Goal: Obtain resource: Obtain resource

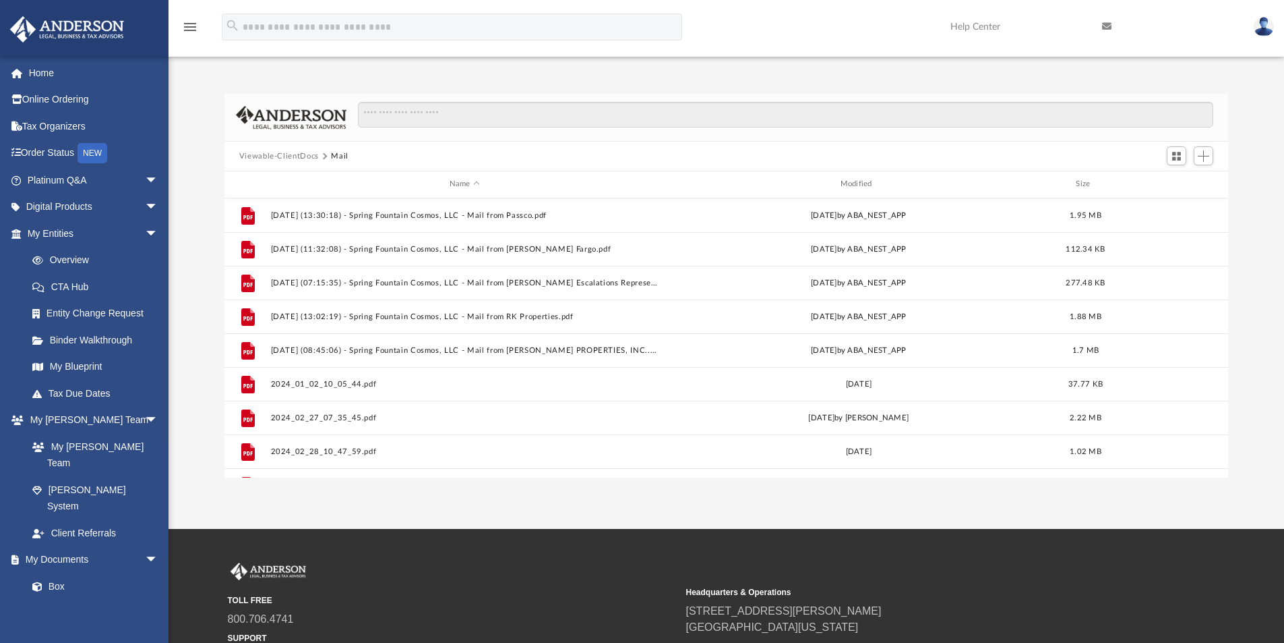
click at [309, 156] on button "Viewable-ClientDocs" at bounding box center [279, 156] width 80 height 12
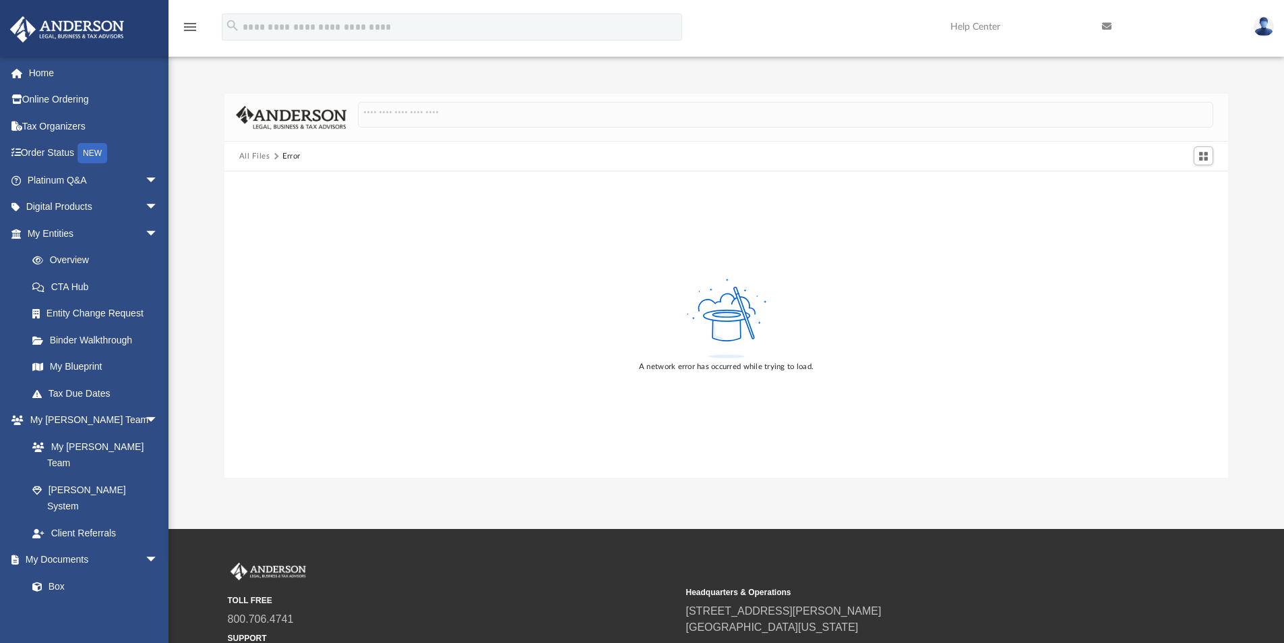
click at [1268, 27] on img at bounding box center [1264, 27] width 20 height 20
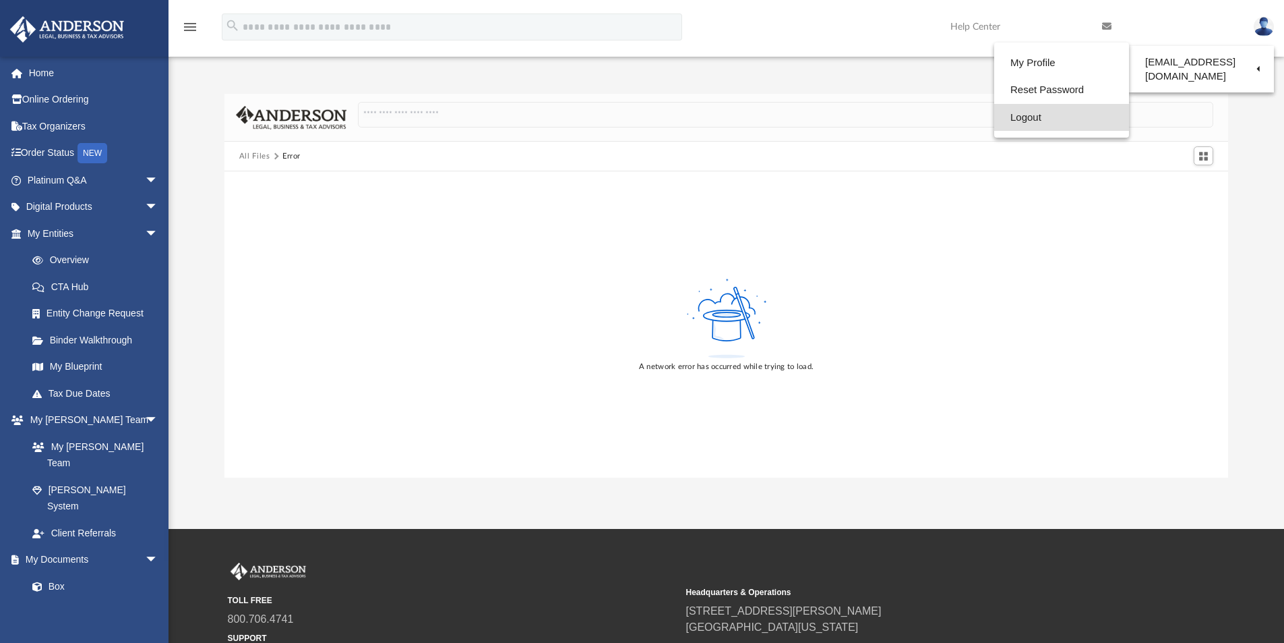
click at [1020, 120] on link "Logout" at bounding box center [1061, 118] width 135 height 28
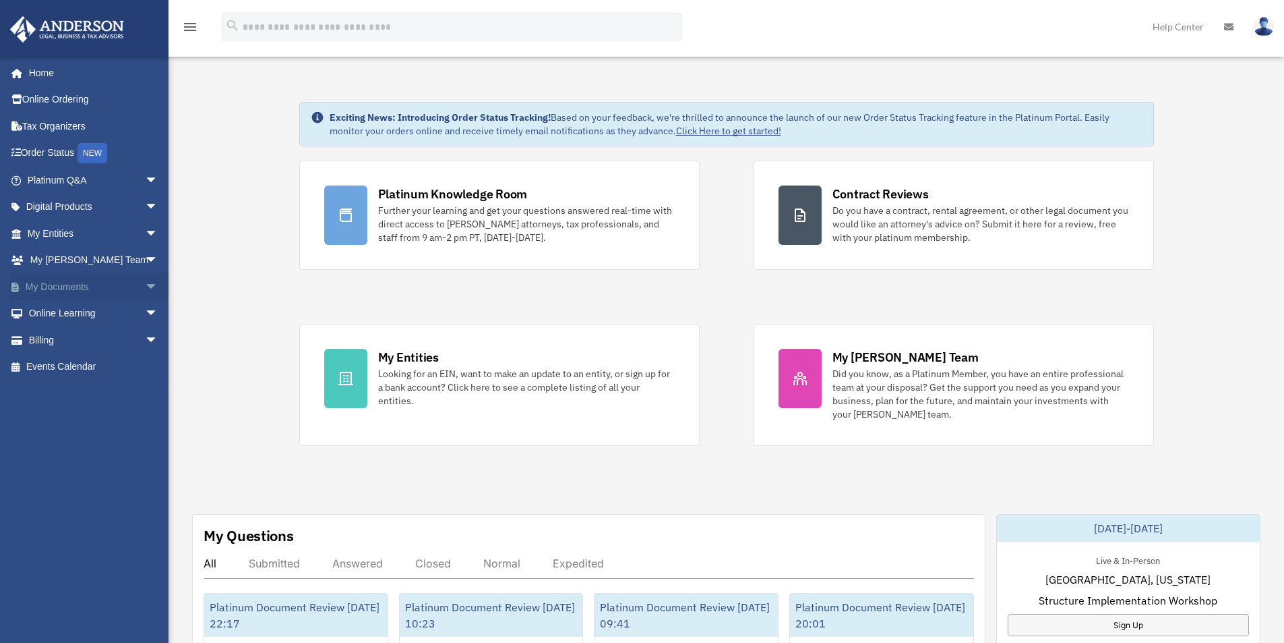
click at [65, 281] on link "My Documents arrow_drop_down" at bounding box center [93, 286] width 169 height 27
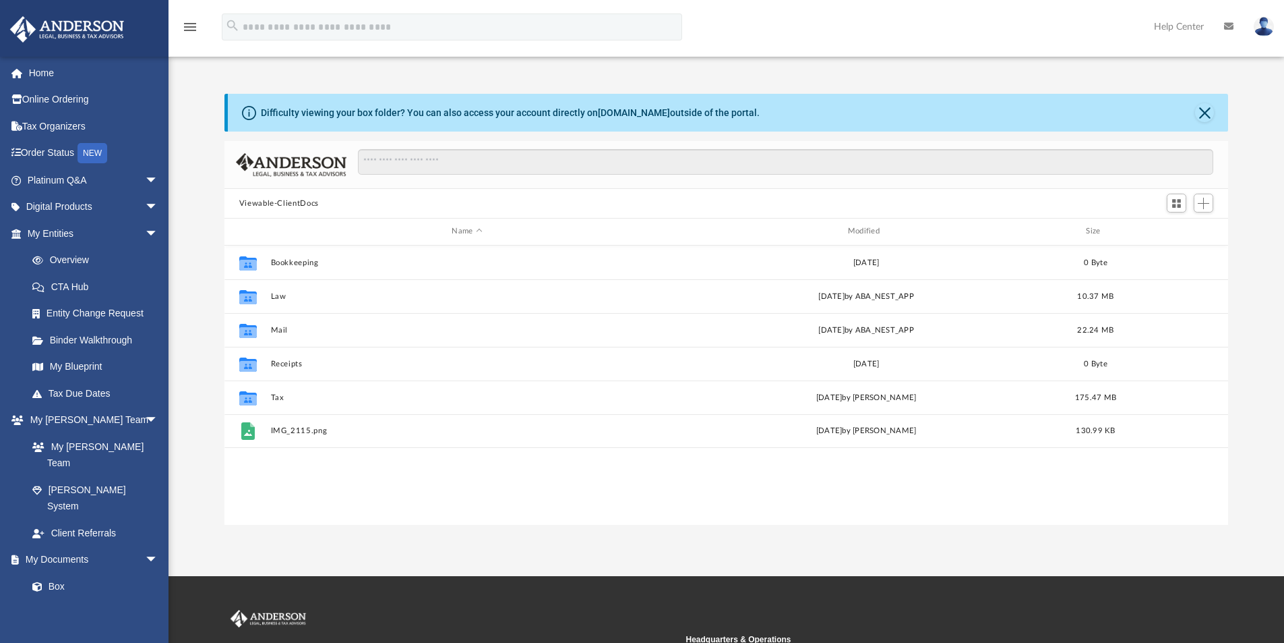
scroll to position [297, 994]
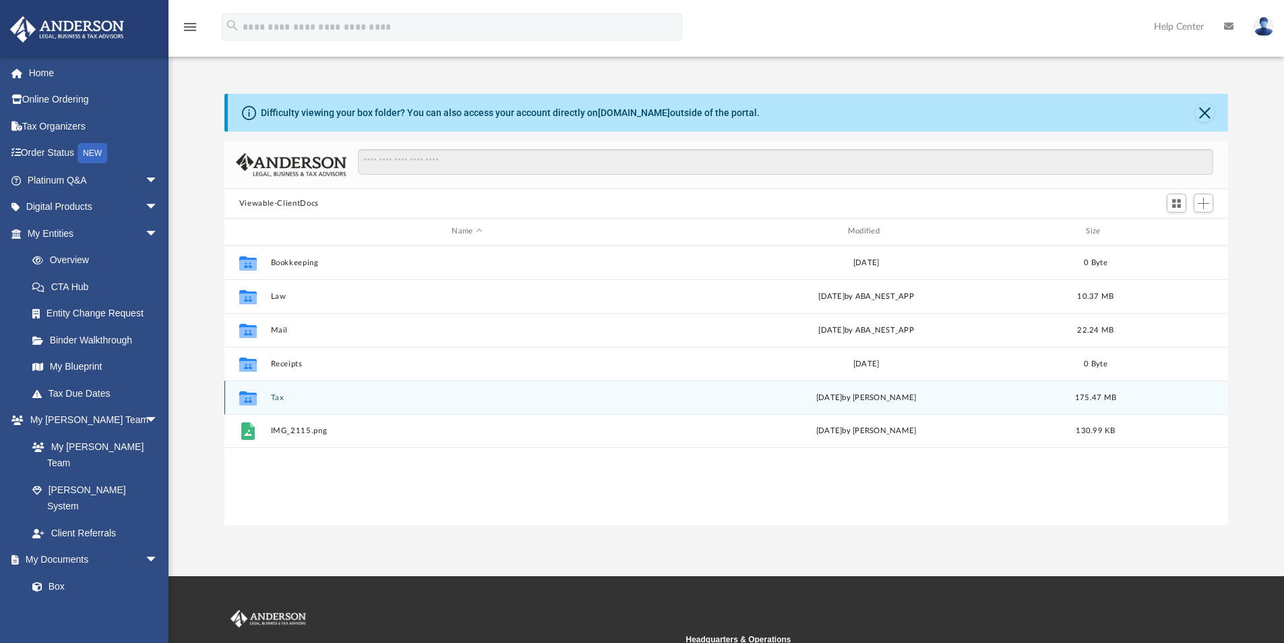
click at [274, 394] on button "Tax" at bounding box center [466, 397] width 393 height 9
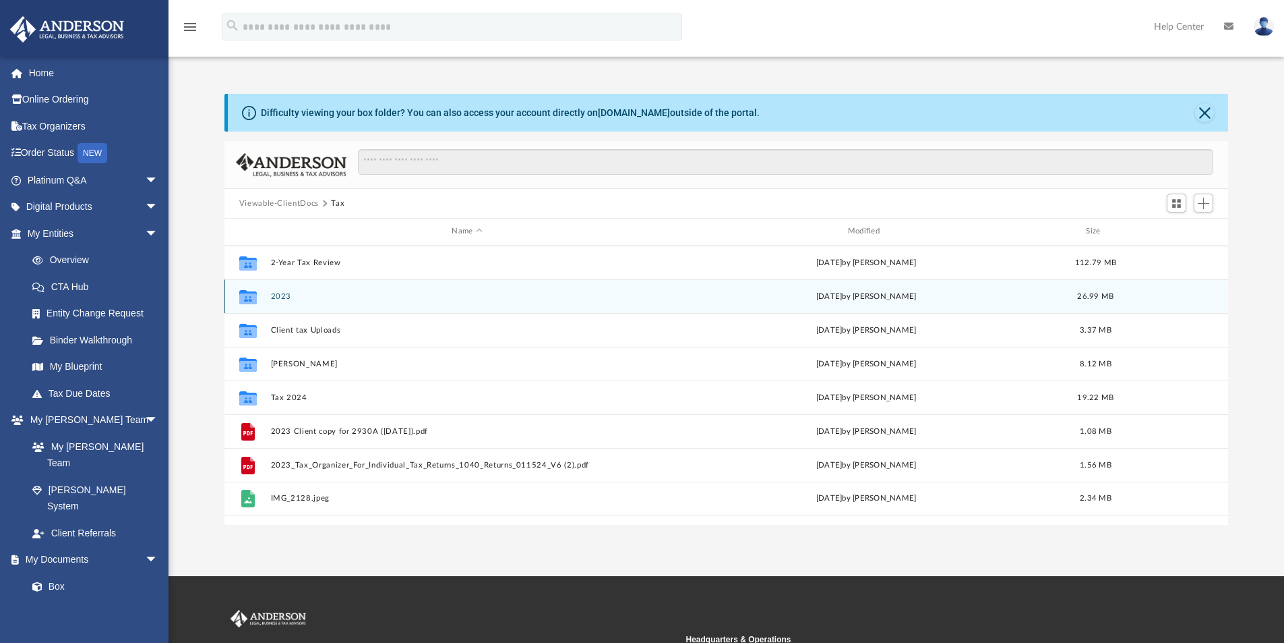
click at [280, 297] on button "2023" at bounding box center [466, 296] width 393 height 9
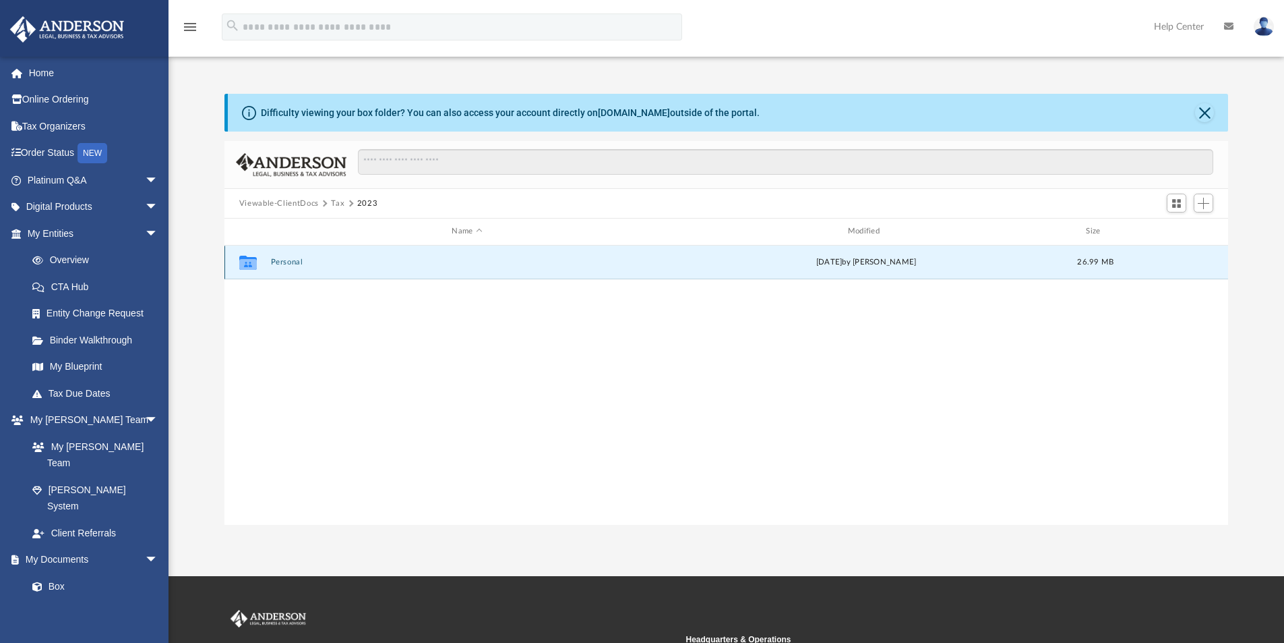
click at [281, 261] on button "Personal" at bounding box center [466, 262] width 393 height 9
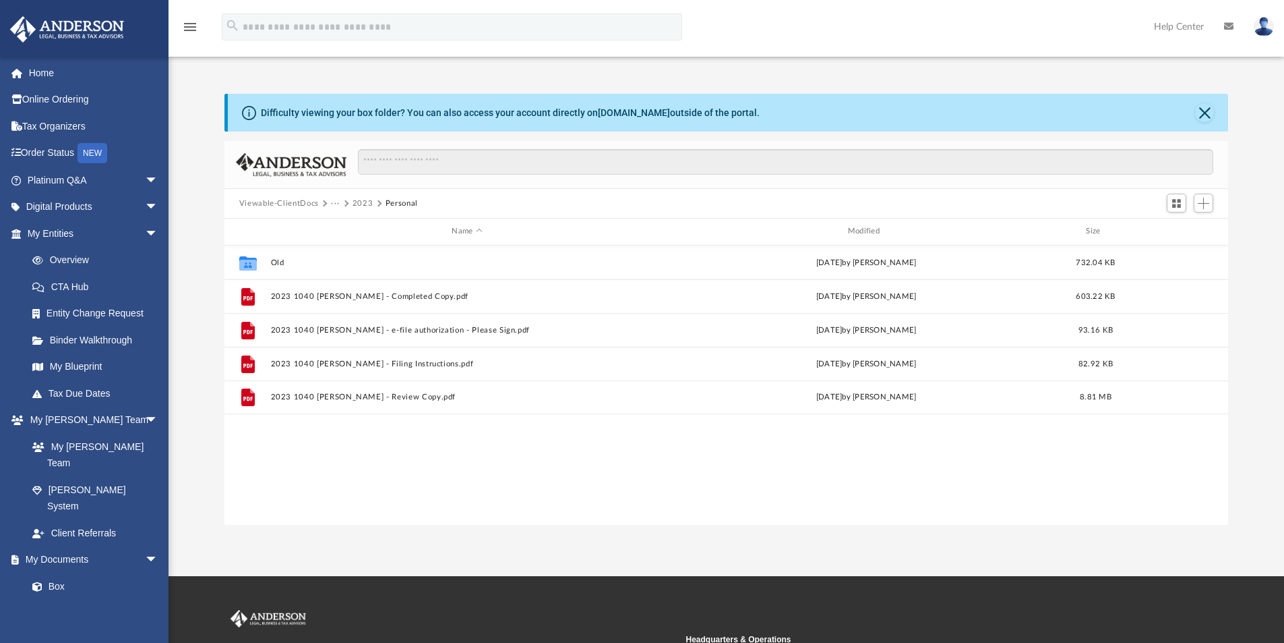
click at [361, 202] on button "2023" at bounding box center [363, 204] width 21 height 12
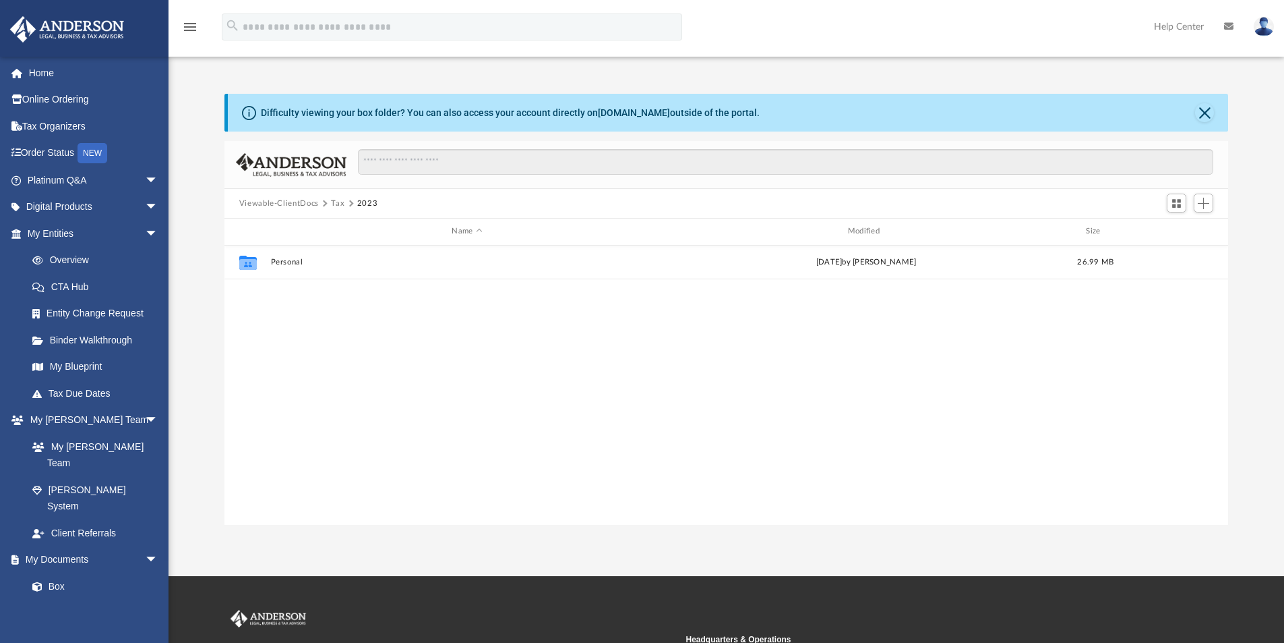
click at [335, 203] on button "Tax" at bounding box center [337, 204] width 13 height 12
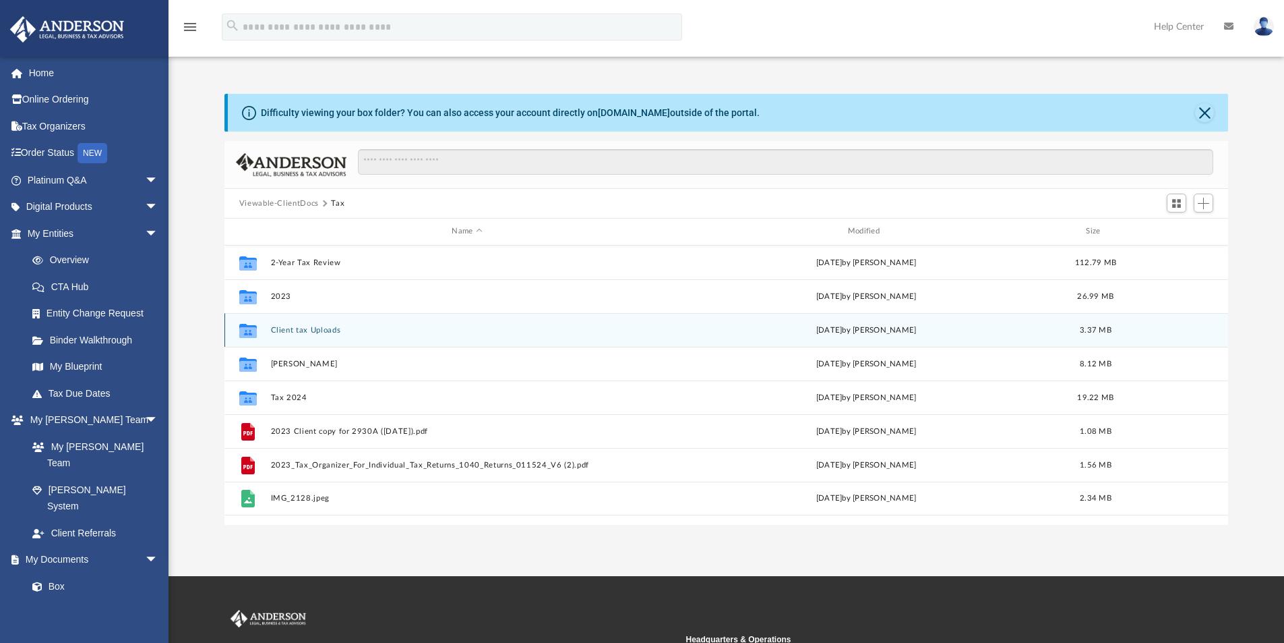
click at [303, 328] on button "Client tax Uploads" at bounding box center [466, 330] width 393 height 9
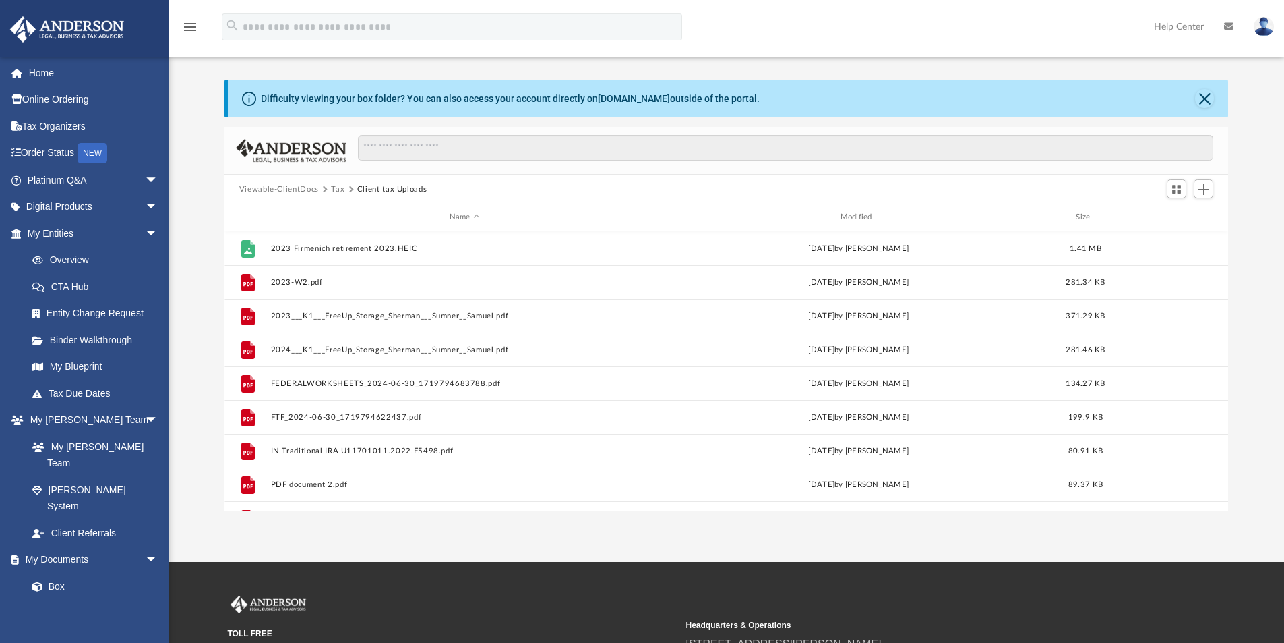
scroll to position [0, 0]
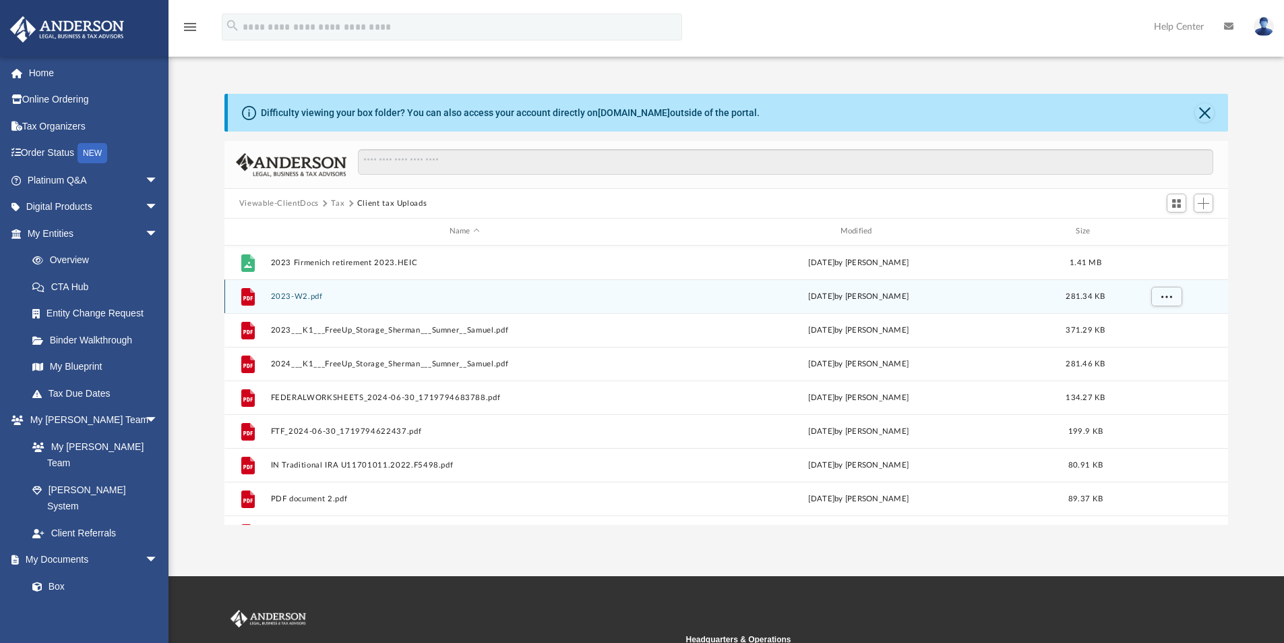
click at [299, 294] on button "2023-W2.pdf" at bounding box center [464, 296] width 388 height 9
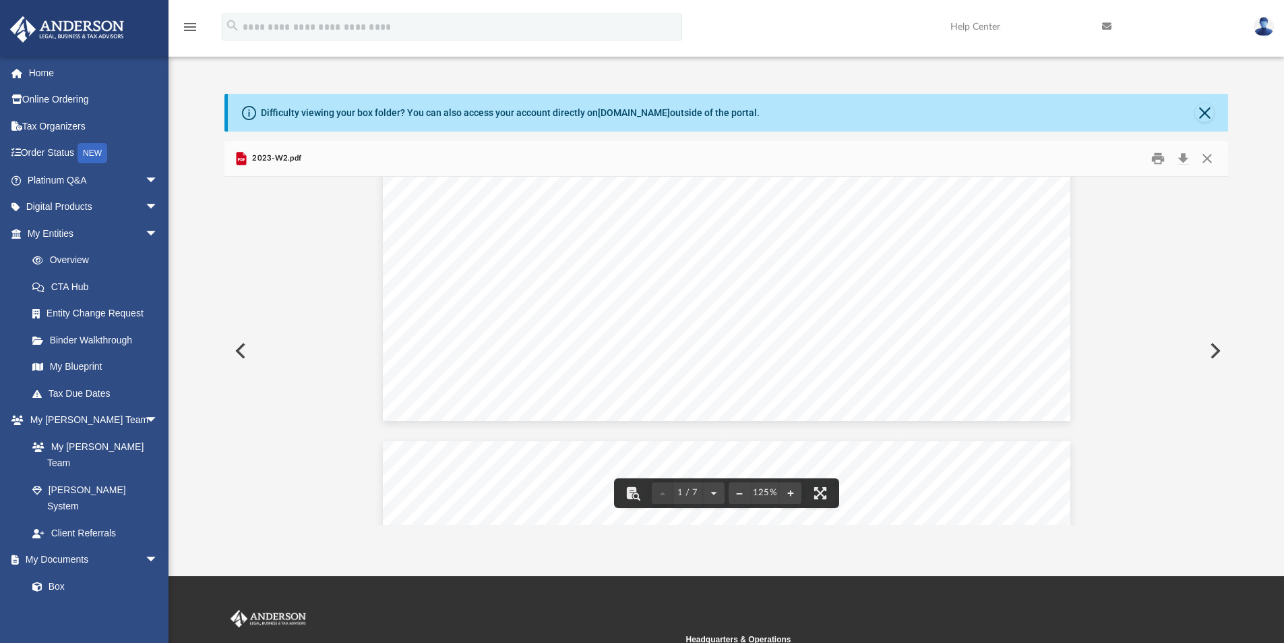
scroll to position [472, 0]
click at [1210, 158] on button "Close" at bounding box center [1207, 158] width 24 height 21
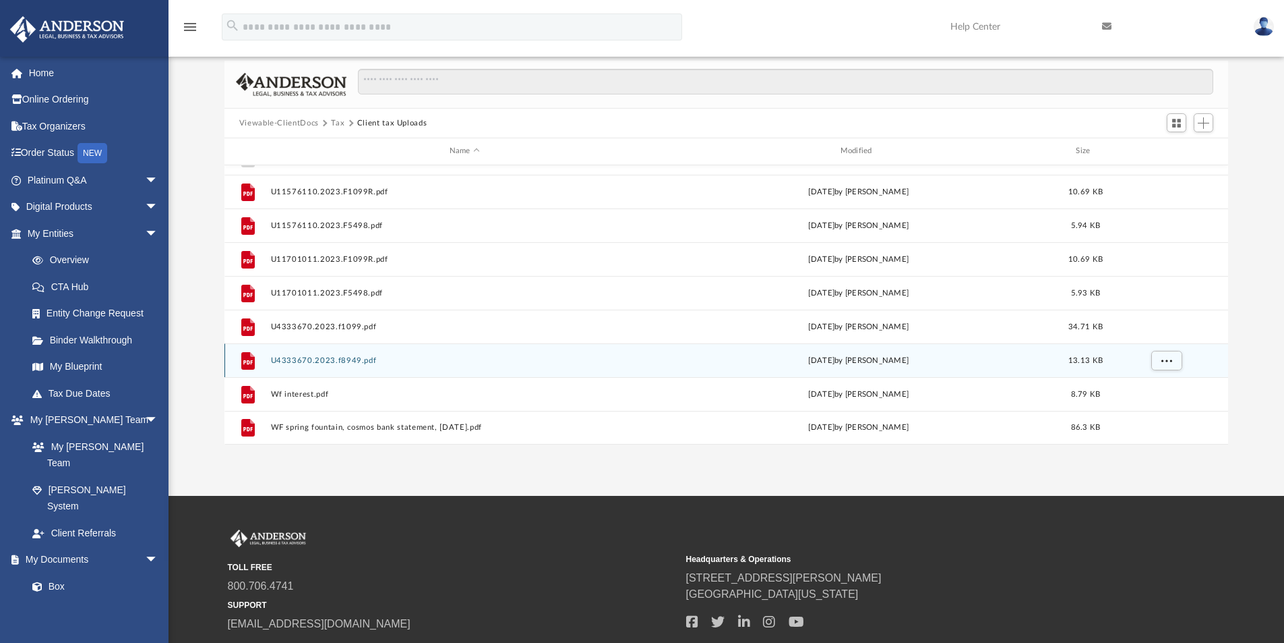
scroll to position [0, 0]
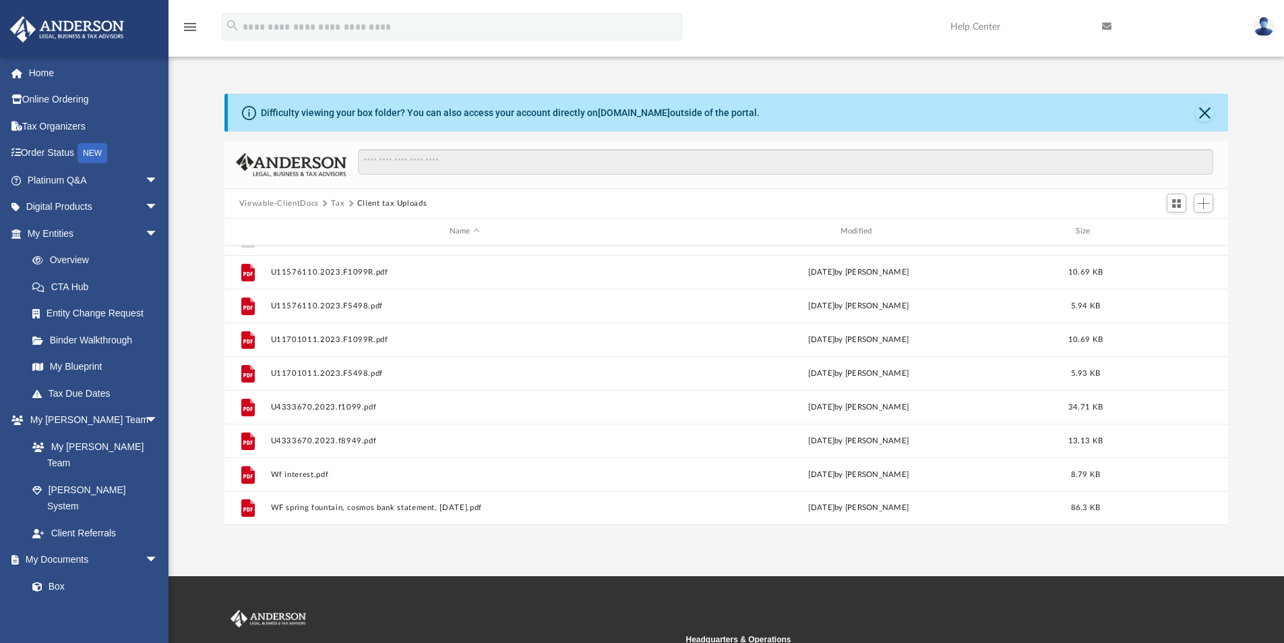
click at [341, 204] on button "Tax" at bounding box center [337, 204] width 13 height 12
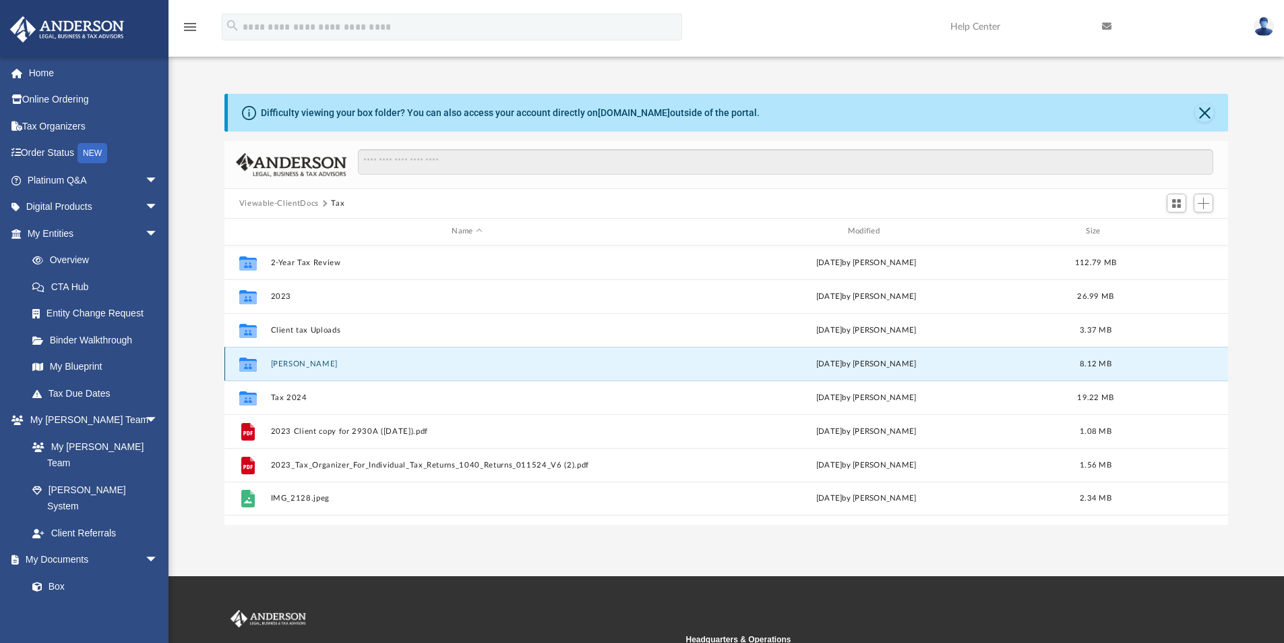
click at [315, 362] on button "Sumner, Samuel S" at bounding box center [466, 363] width 393 height 9
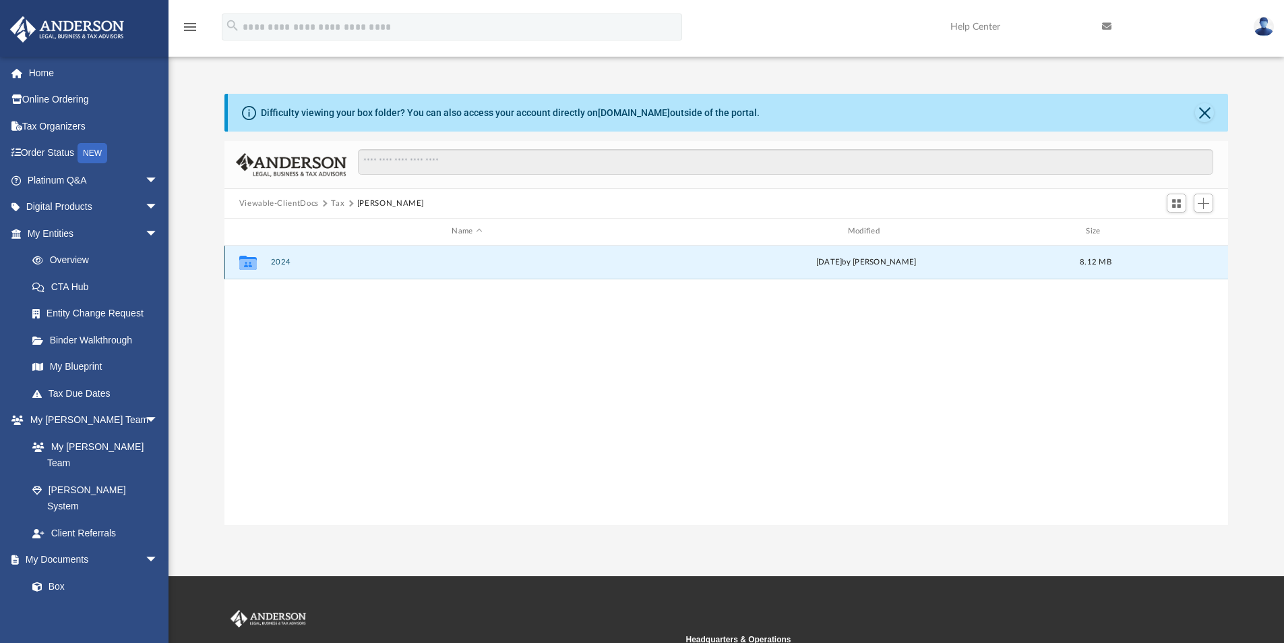
click at [283, 260] on button "2024" at bounding box center [466, 262] width 393 height 9
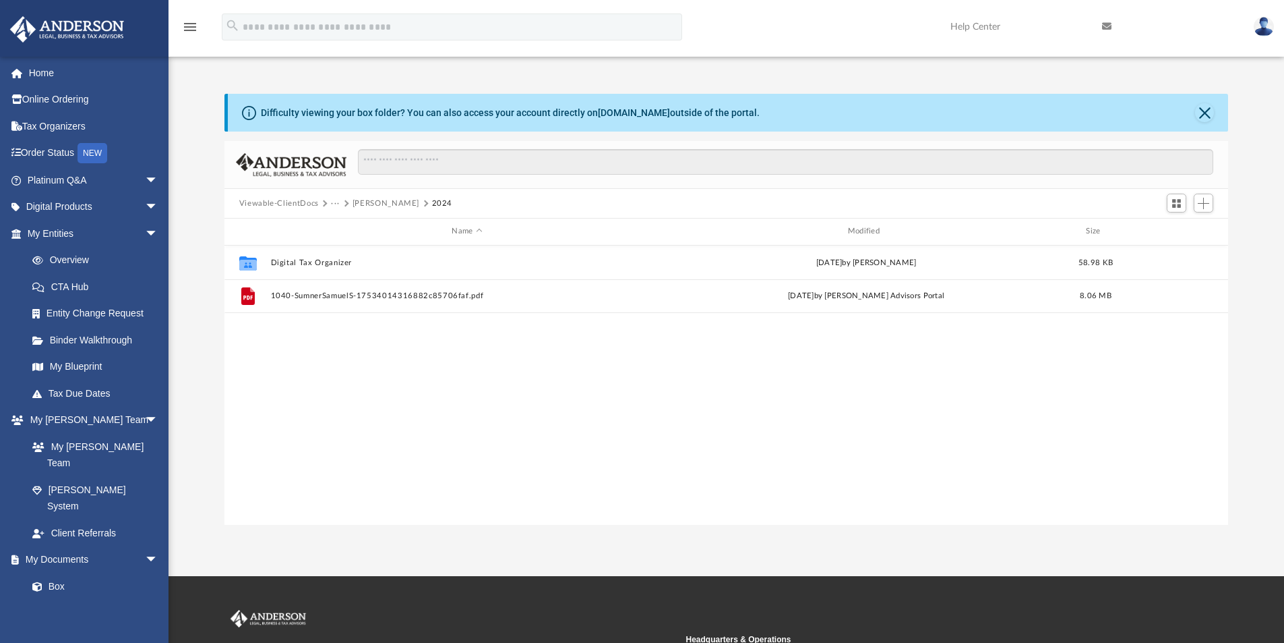
click at [390, 204] on button "Sumner, Samuel S" at bounding box center [386, 204] width 67 height 12
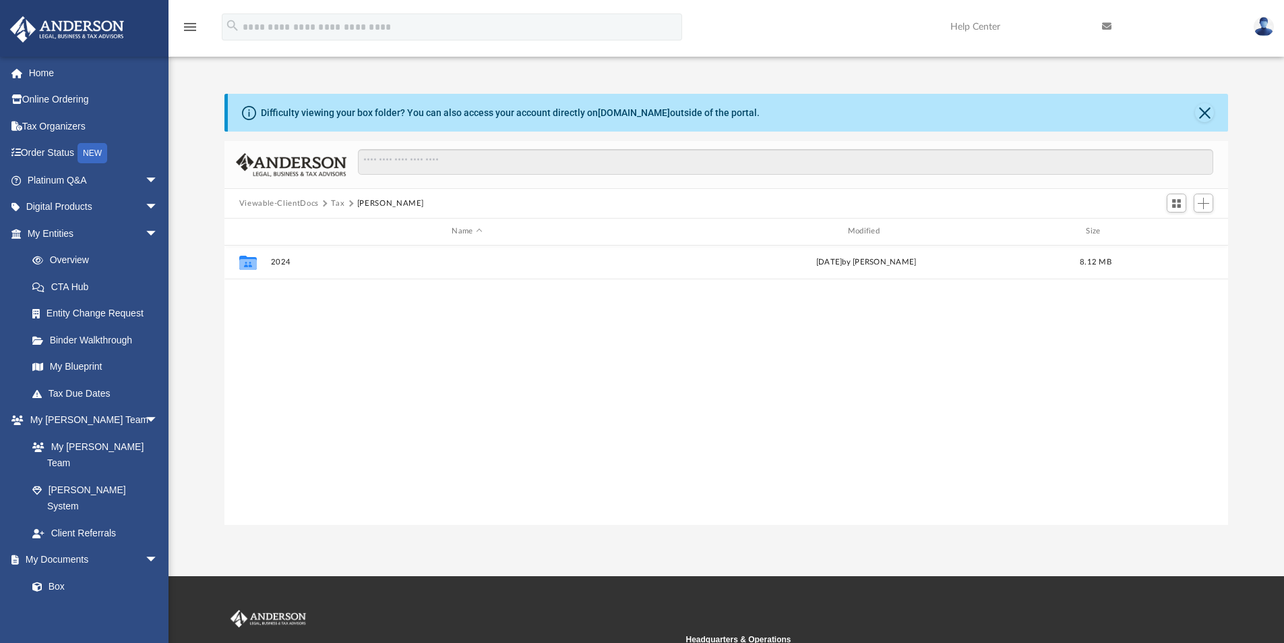
click at [337, 204] on button "Tax" at bounding box center [337, 204] width 13 height 12
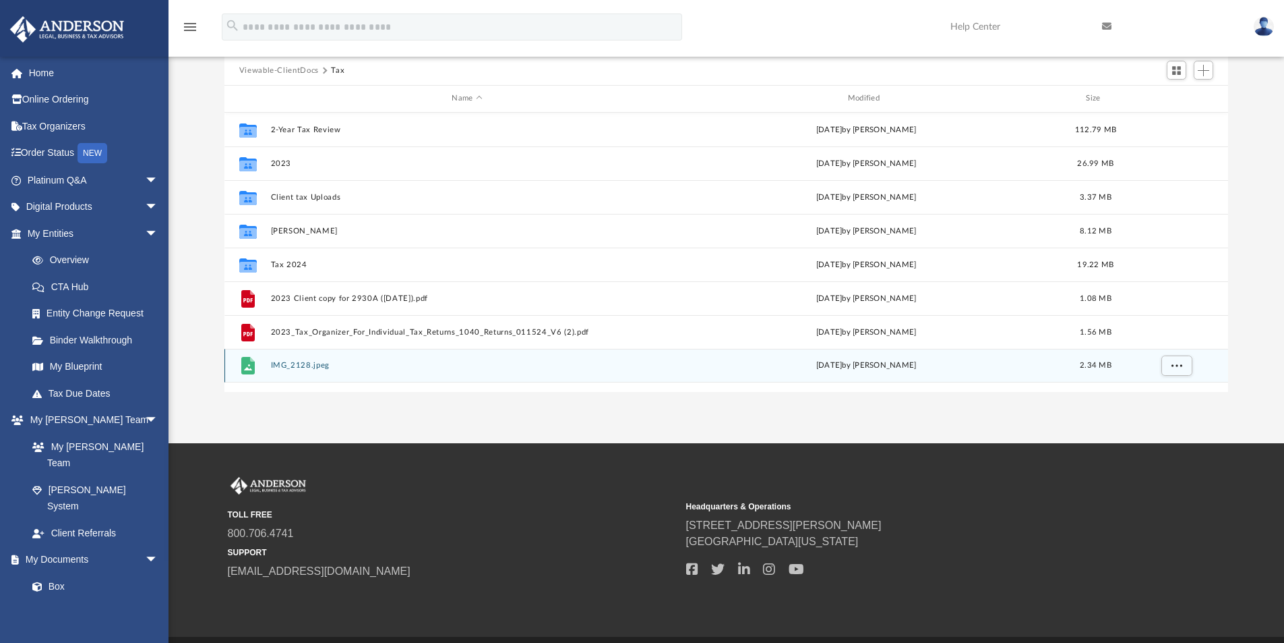
scroll to position [135, 0]
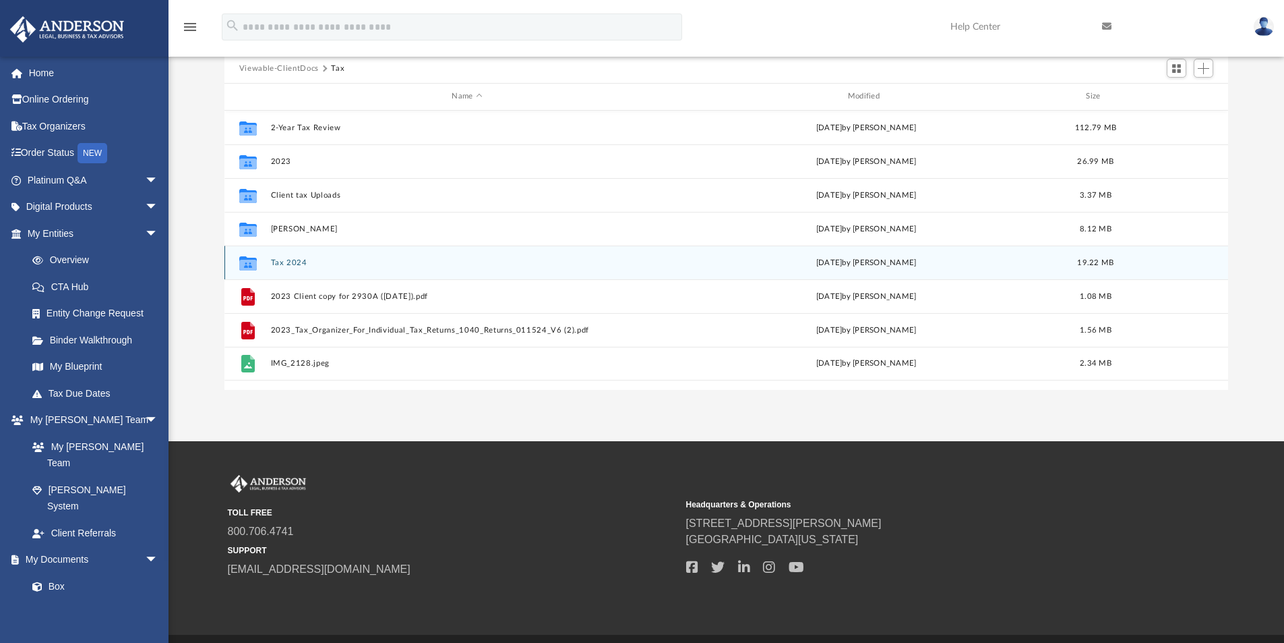
click at [298, 264] on button "Tax 2024" at bounding box center [466, 262] width 393 height 9
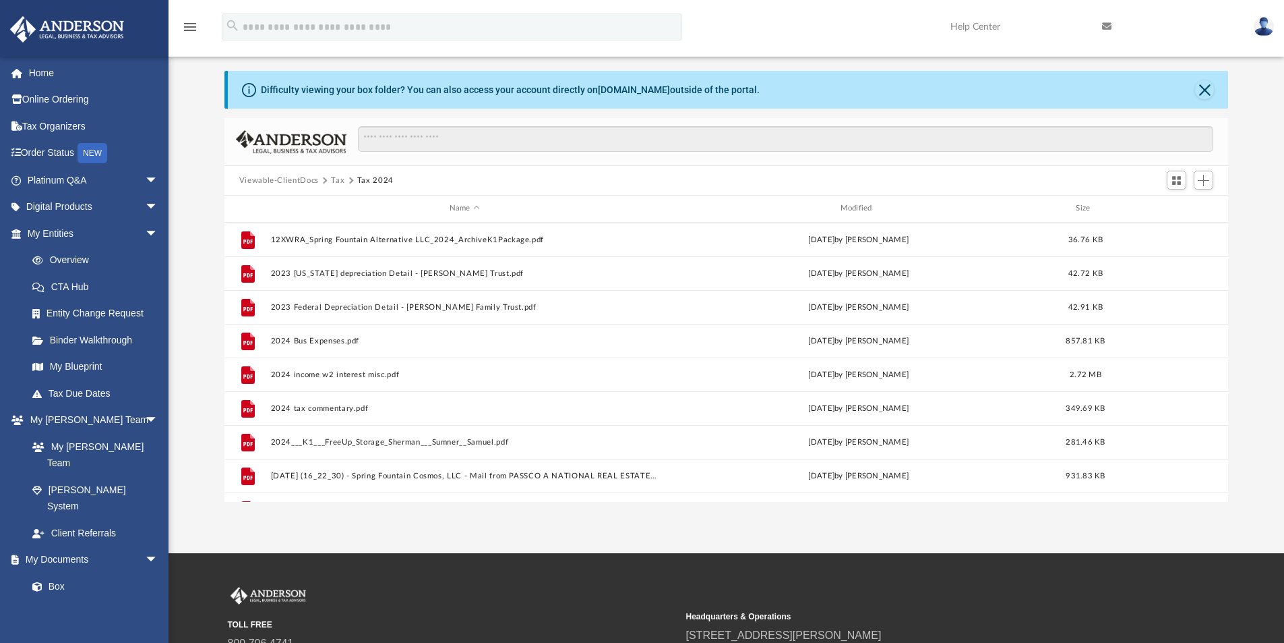
scroll to position [0, 0]
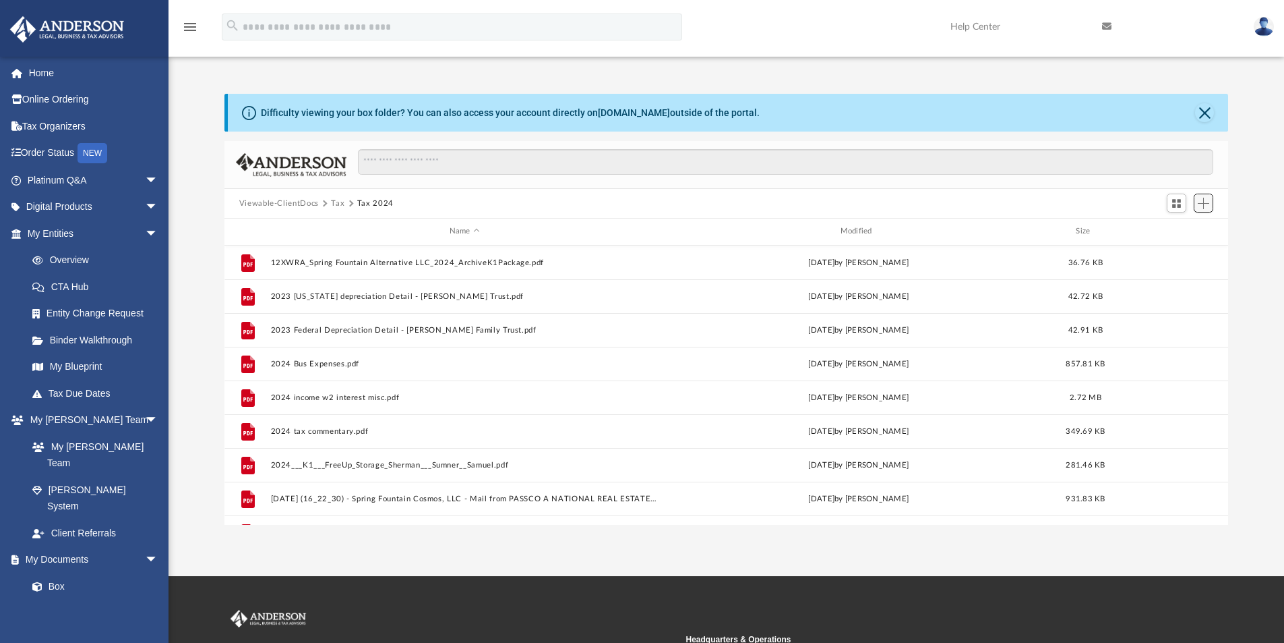
click at [1201, 202] on span "Add" at bounding box center [1203, 203] width 11 height 11
click at [1088, 177] on div at bounding box center [780, 168] width 867 height 39
click at [1201, 200] on span "Add" at bounding box center [1203, 203] width 11 height 11
click at [1090, 187] on div at bounding box center [780, 168] width 867 height 39
click at [1205, 203] on span "Add" at bounding box center [1203, 203] width 11 height 11
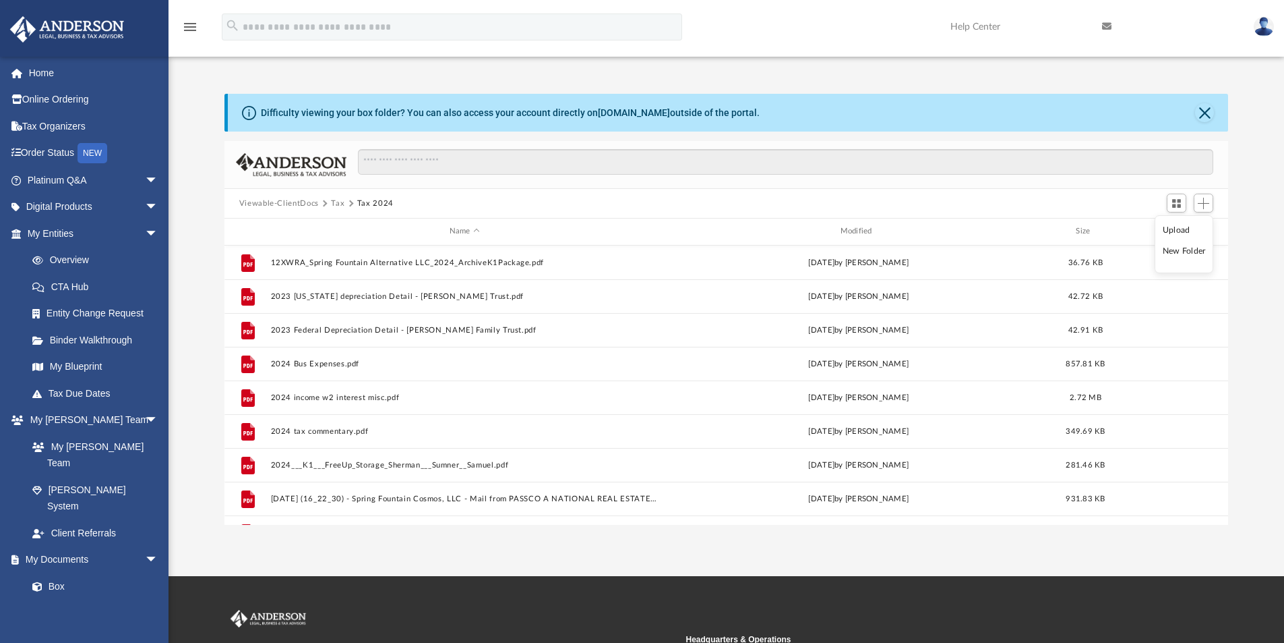
click at [1141, 200] on div "Viewable-ClientDocs Tax Tax 2024" at bounding box center [727, 204] width 1005 height 30
click at [1180, 202] on span "Switch to Grid View" at bounding box center [1176, 203] width 11 height 11
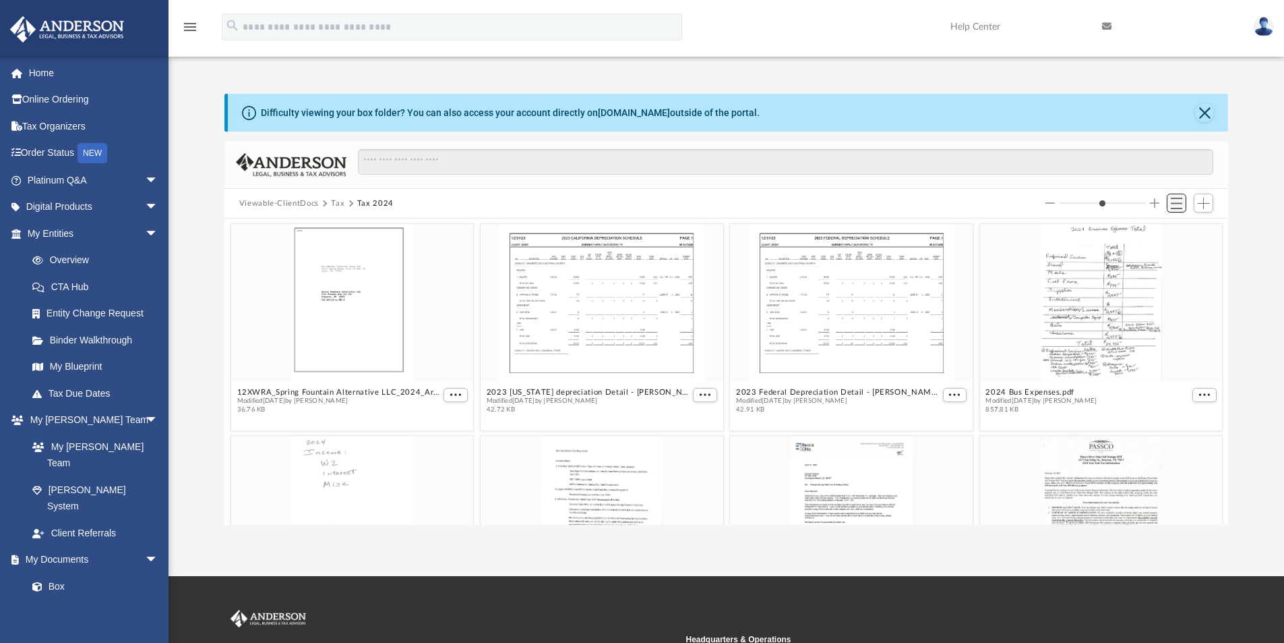
scroll to position [297, 994]
click at [986, 203] on div "Viewable-ClientDocs Tax Tax 2024" at bounding box center [727, 204] width 1005 height 30
click at [1205, 201] on span "Add" at bounding box center [1203, 203] width 11 height 11
click at [978, 205] on div "Viewable-ClientDocs Tax Tax 2024" at bounding box center [727, 204] width 1005 height 30
click at [1206, 109] on button "Close" at bounding box center [1204, 112] width 19 height 19
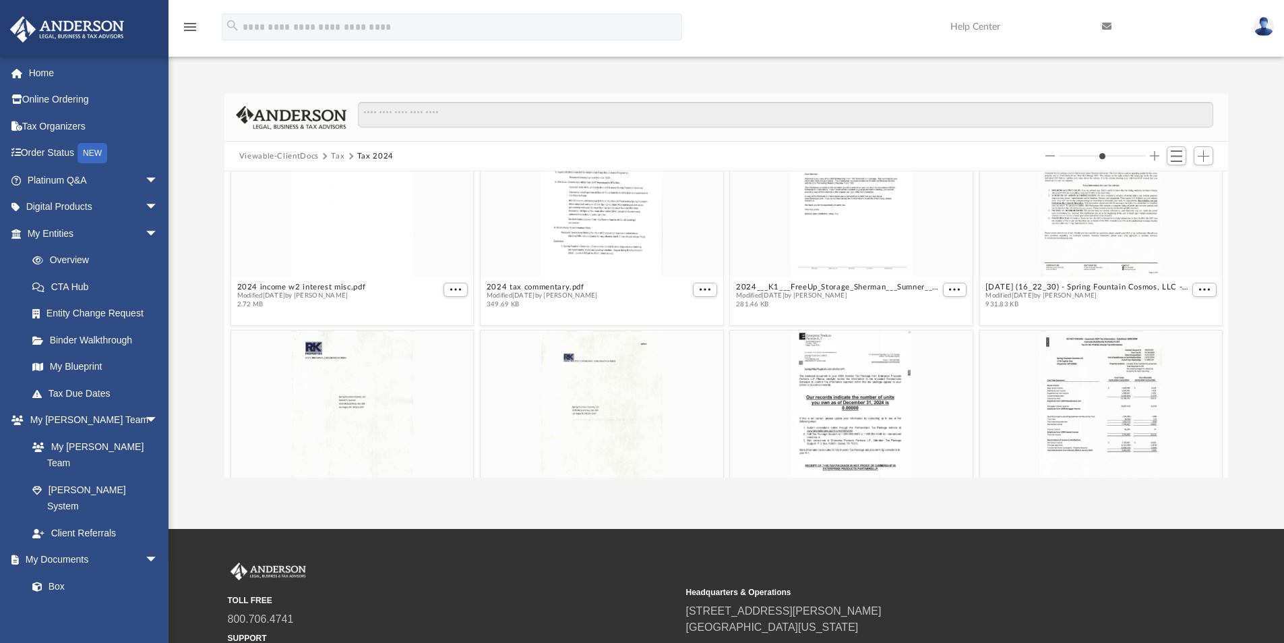
scroll to position [0, 0]
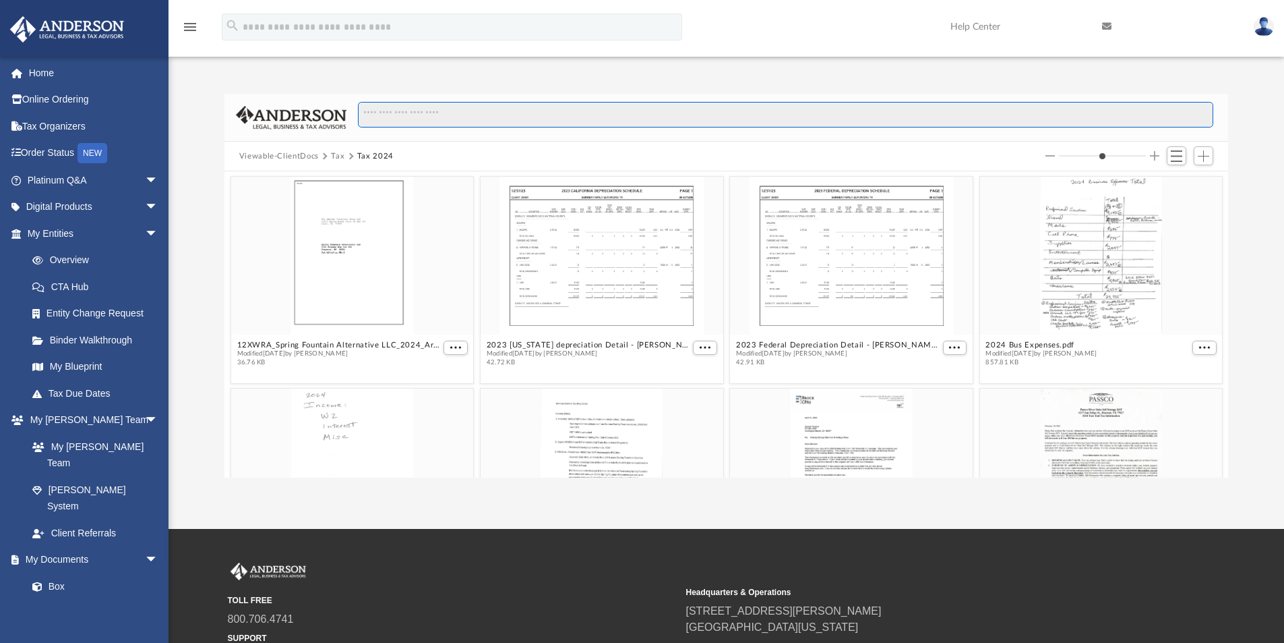
click at [1208, 108] on input "Search files and folders" at bounding box center [786, 115] width 856 height 26
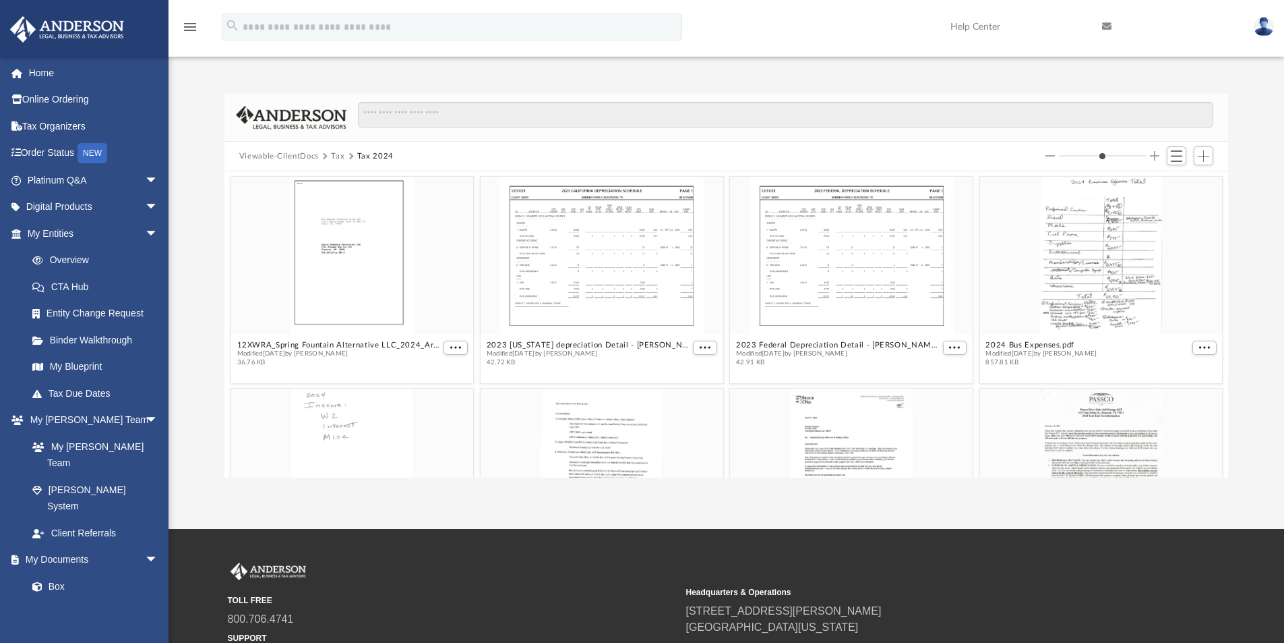
click at [1203, 86] on div "Difficulty viewing your box folder? You can also access your account directly o…" at bounding box center [727, 271] width 1116 height 412
click at [331, 85] on div "Difficulty viewing your box folder? You can also access your account directly o…" at bounding box center [727, 271] width 1116 height 412
click at [1179, 156] on span "Switch to List View" at bounding box center [1176, 155] width 11 height 11
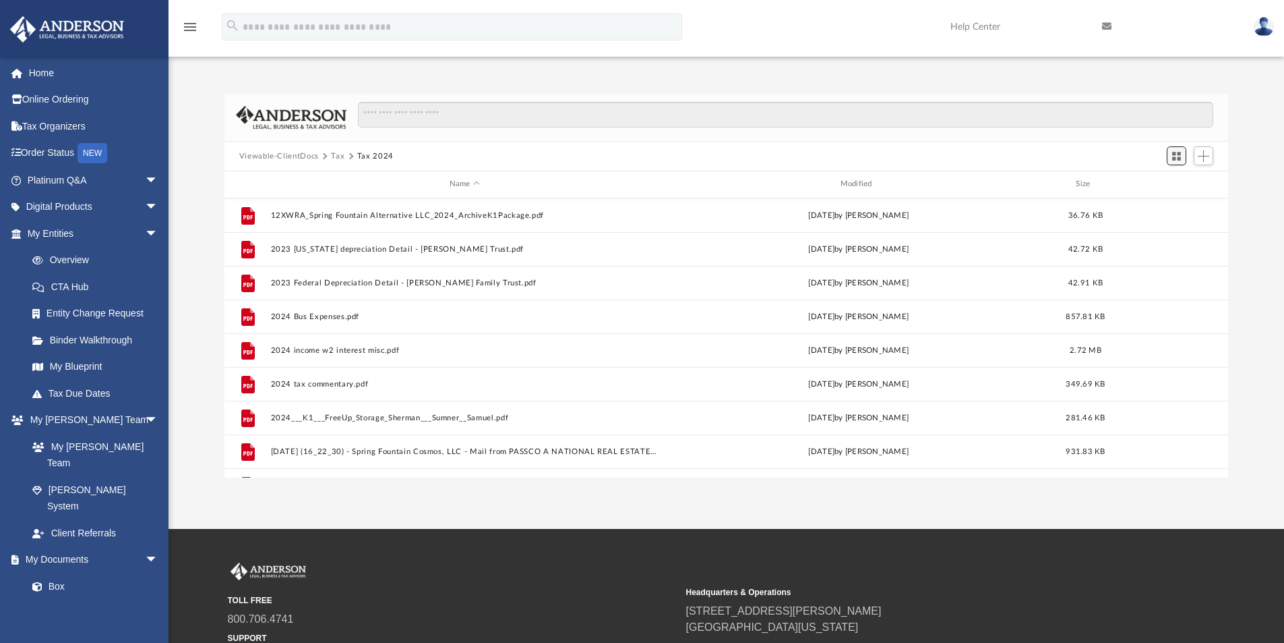
scroll to position [297, 994]
click at [37, 70] on link "Home" at bounding box center [93, 72] width 169 height 27
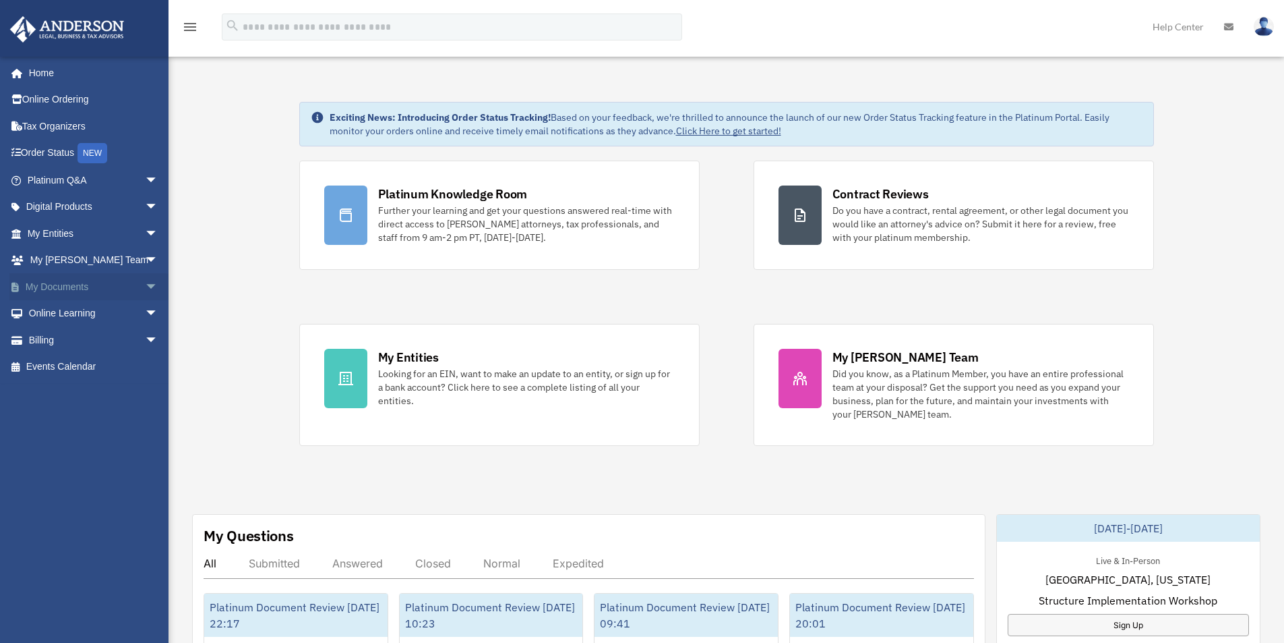
click at [60, 285] on link "My Documents arrow_drop_down" at bounding box center [93, 286] width 169 height 27
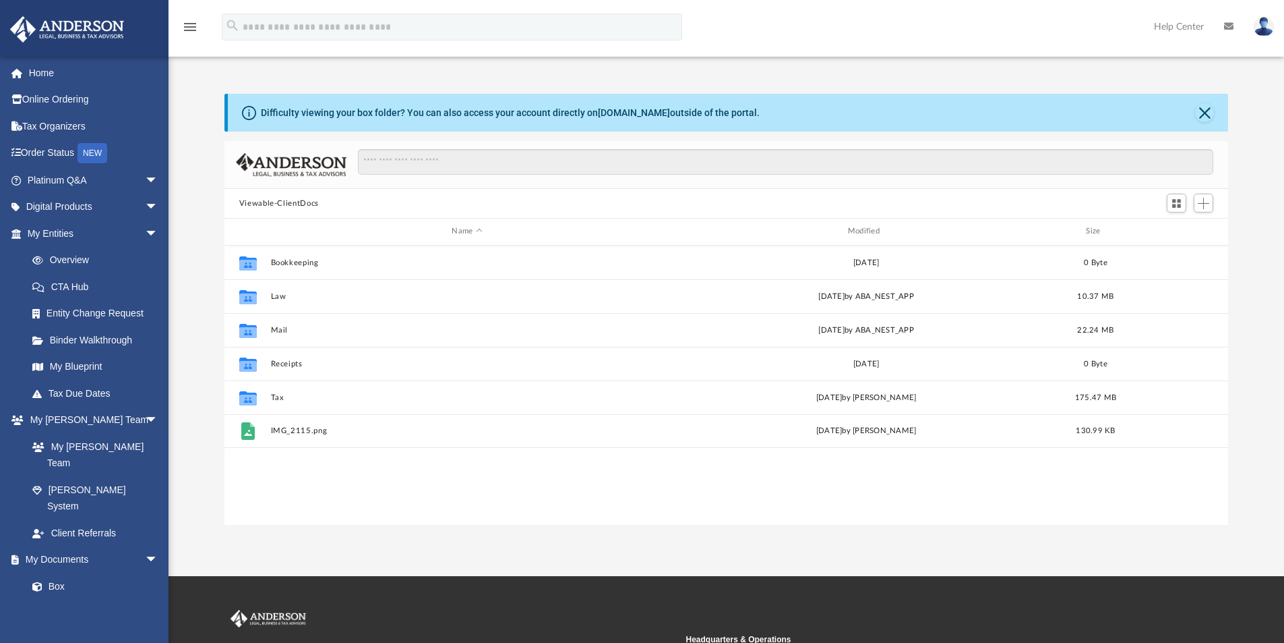
scroll to position [297, 994]
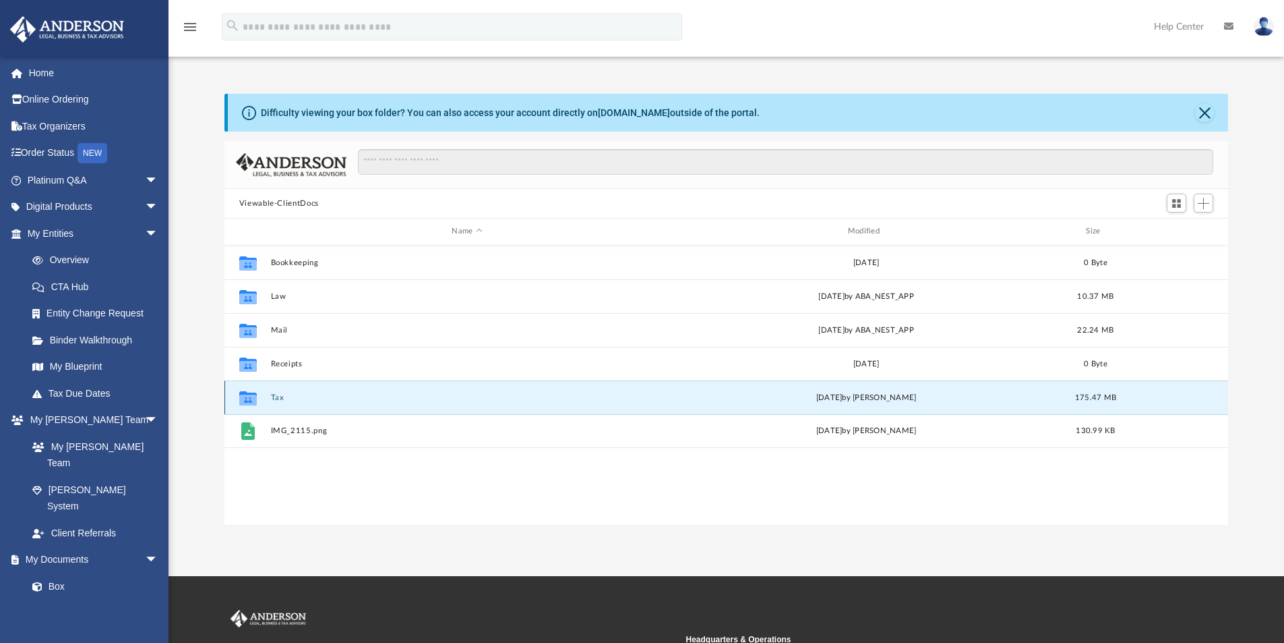
click at [275, 398] on button "Tax" at bounding box center [466, 397] width 393 height 9
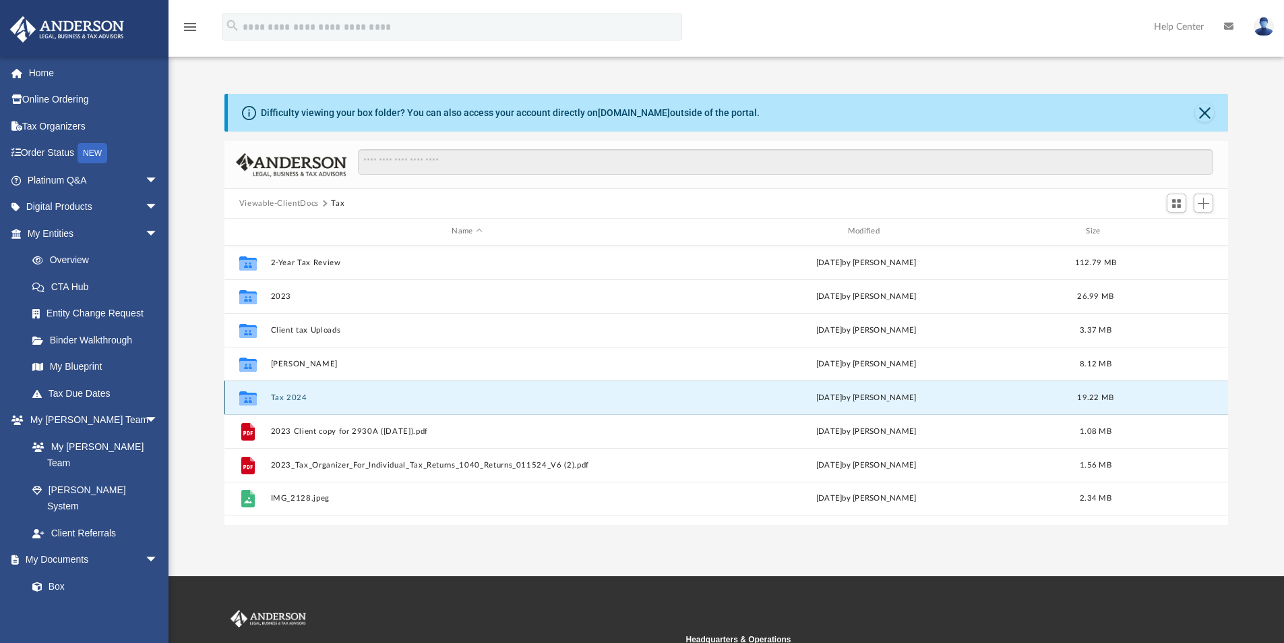
click at [297, 394] on button "Tax 2024" at bounding box center [466, 397] width 393 height 9
click at [295, 396] on button "Tax 2024" at bounding box center [466, 397] width 393 height 9
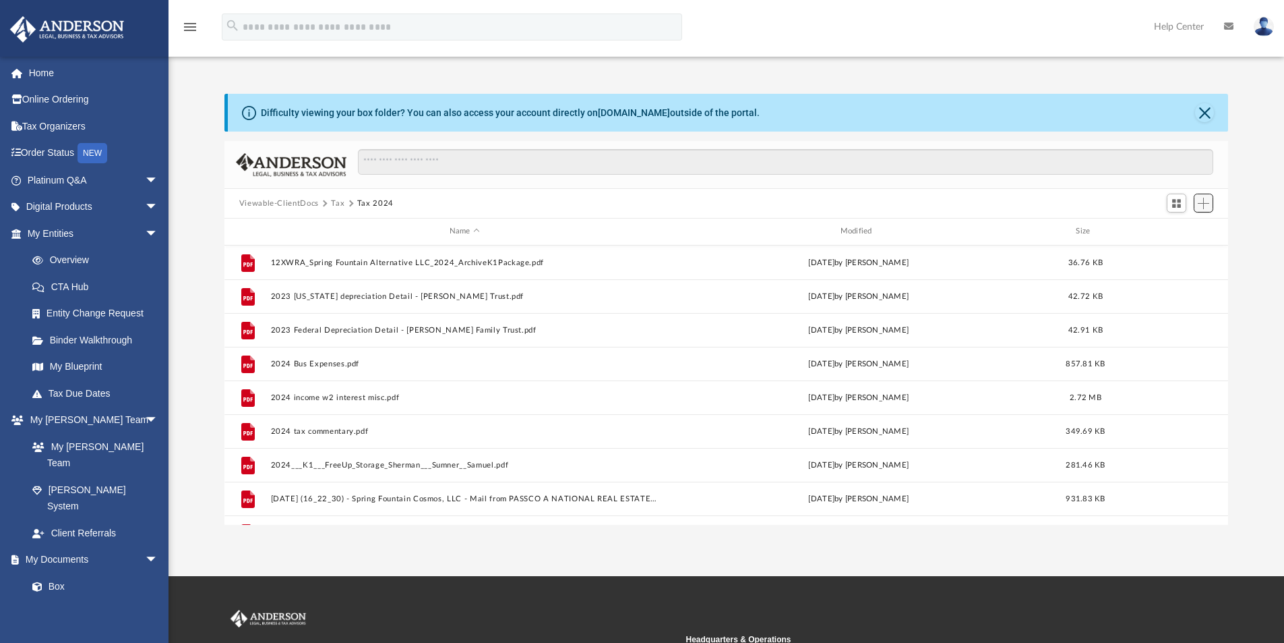
click at [1205, 204] on span "Add" at bounding box center [1203, 203] width 11 height 11
click at [1206, 204] on span "Add" at bounding box center [1203, 203] width 11 height 11
click at [1247, 227] on div "Difficulty viewing your box folder? You can also access your account directly o…" at bounding box center [727, 309] width 1116 height 431
click at [1204, 113] on button "Close" at bounding box center [1204, 112] width 19 height 19
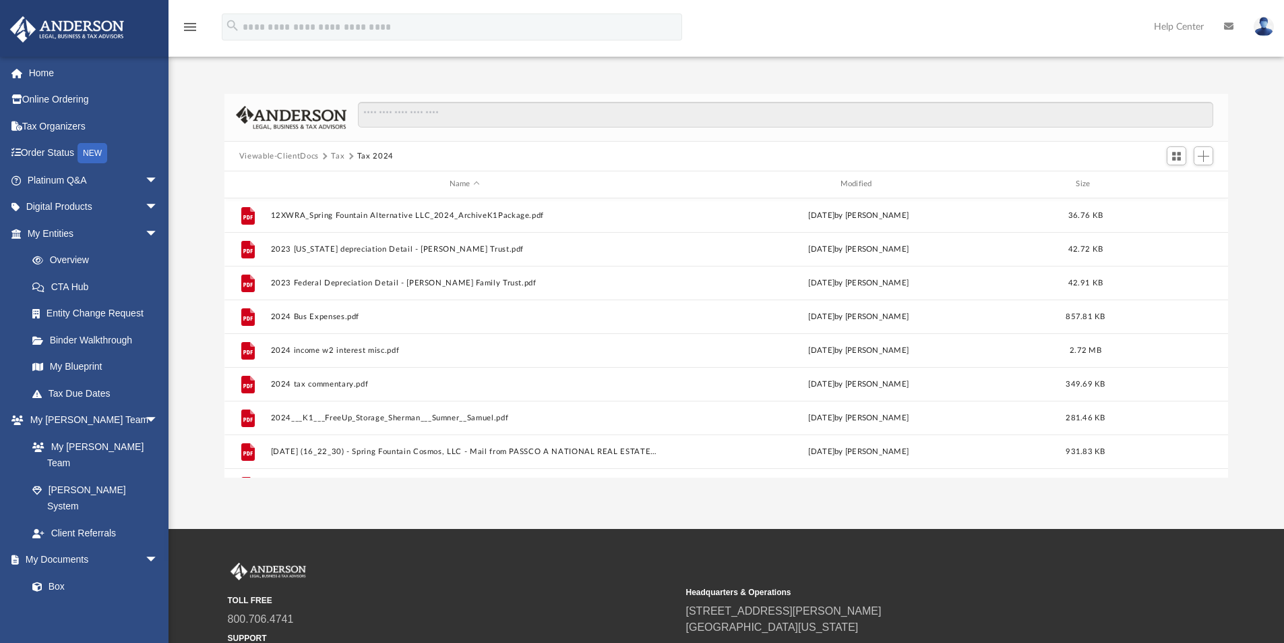
click at [336, 152] on button "Tax" at bounding box center [337, 156] width 13 height 12
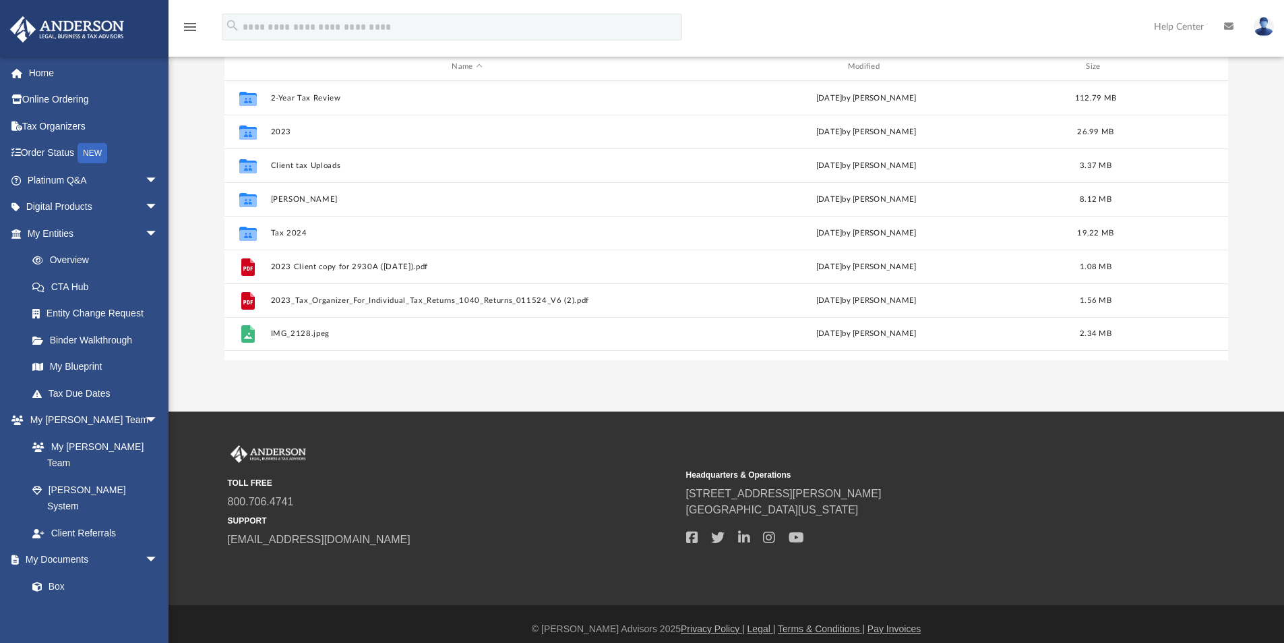
scroll to position [0, 0]
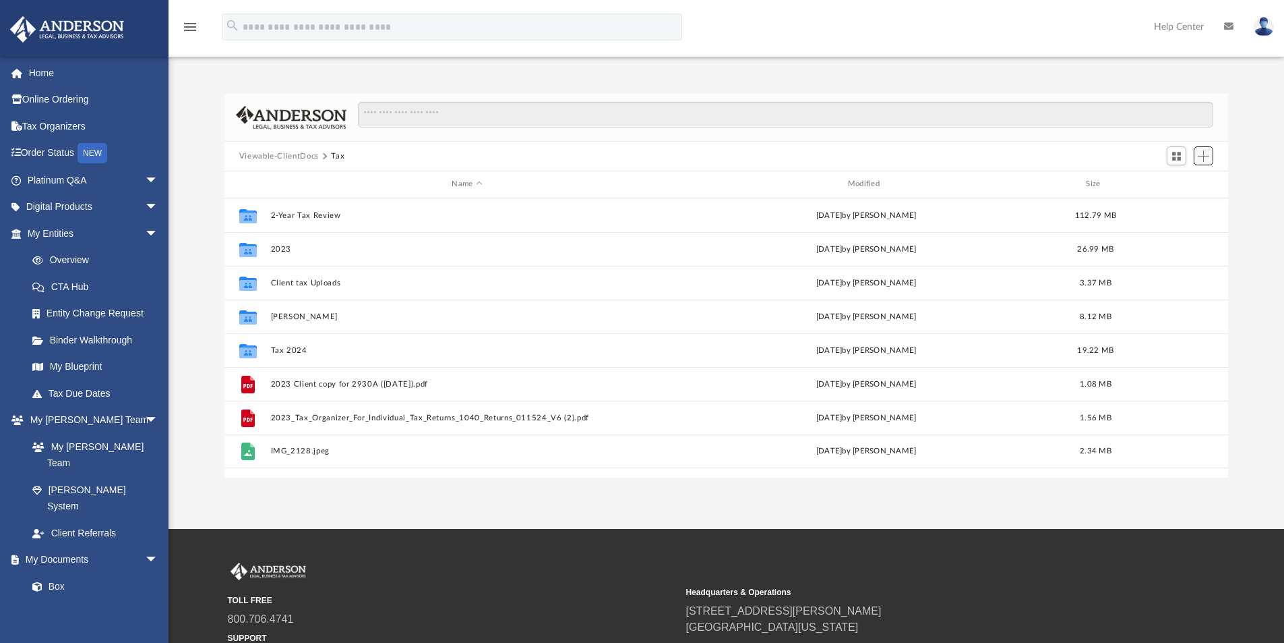
click at [1208, 156] on span "Add" at bounding box center [1203, 155] width 11 height 11
click at [1123, 154] on div "Viewable-ClientDocs Tax" at bounding box center [727, 157] width 1005 height 30
